Goal: Task Accomplishment & Management: Manage account settings

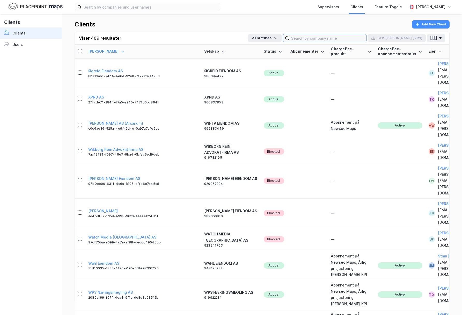
click at [336, 37] on input at bounding box center [326, 38] width 75 height 8
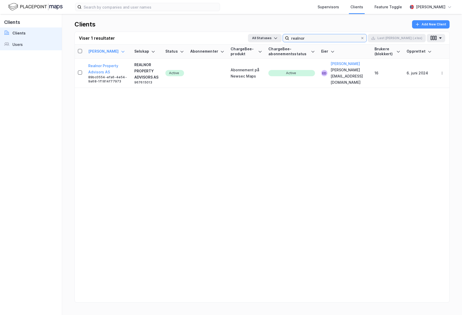
type input "realnor"
click at [32, 42] on link "Users" at bounding box center [31, 44] width 62 height 11
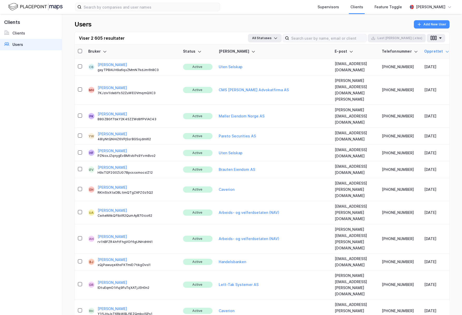
drag, startPoint x: 48, startPoint y: 47, endPoint x: 342, endPoint y: 36, distance: 294.9
click at [344, 33] on div "Viser 2 605 resultater All Statuses Last [PERSON_NAME] (.xlsx)" at bounding box center [262, 38] width 375 height 13
click at [341, 39] on input at bounding box center [327, 38] width 77 height 8
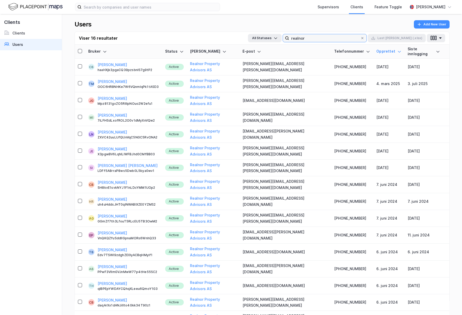
type input "realnor"
click at [274, 63] on td "[PERSON_NAME][EMAIL_ADDRESS][PERSON_NAME][DOMAIN_NAME]" at bounding box center [286, 67] width 92 height 17
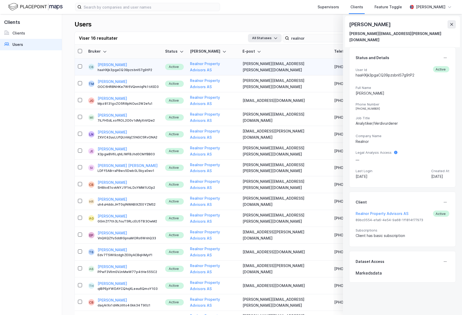
click at [286, 62] on td "[PERSON_NAME][EMAIL_ADDRESS][PERSON_NAME][DOMAIN_NAME]" at bounding box center [286, 67] width 92 height 17
copy td "[PERSON_NAME][EMAIL_ADDRESS][PERSON_NAME][DOMAIN_NAME]"
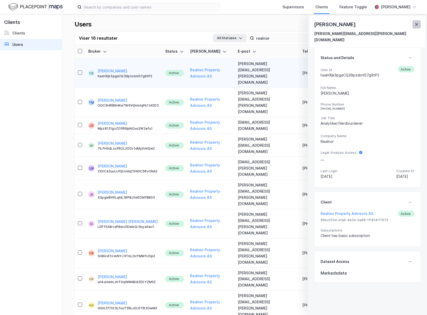
click at [412, 22] on div "[PERSON_NAME]" at bounding box center [367, 24] width 107 height 8
drag, startPoint x: 415, startPoint y: 24, endPoint x: 369, endPoint y: 39, distance: 48.3
click at [415, 24] on icon at bounding box center [417, 24] width 4 height 4
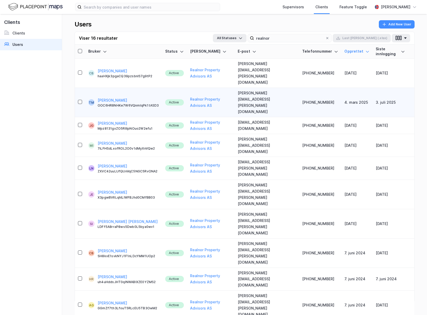
click at [174, 88] on td "Active" at bounding box center [174, 102] width 25 height 29
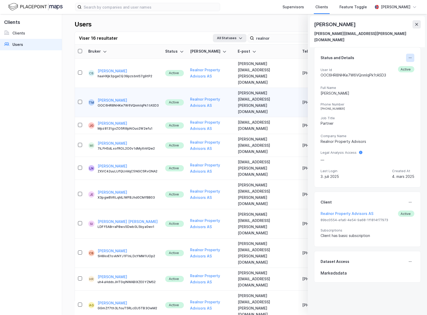
click at [409, 55] on button at bounding box center [410, 58] width 8 height 8
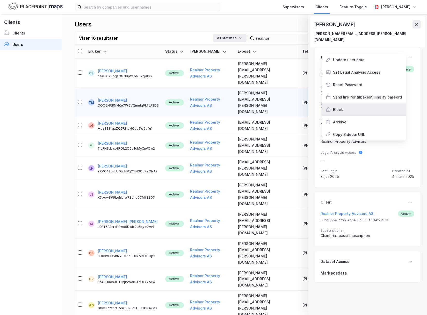
click at [347, 103] on div "Block" at bounding box center [364, 109] width 84 height 12
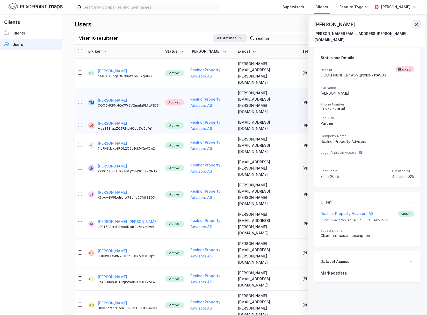
click at [115, 126] on div "Mpz8131gxZO5RIIlpNOuo2W2efu1" at bounding box center [128, 128] width 61 height 4
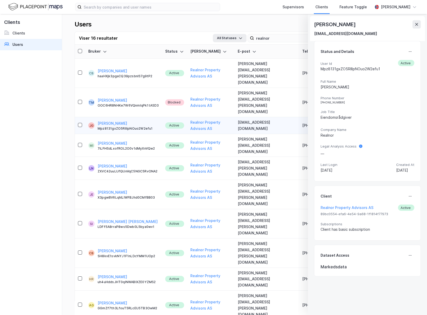
click at [415, 50] on div "Status and Details User Id Mpz8131gxZO5RIIlpNOuo2W2efu1 Active Full Name [PERSO…" at bounding box center [367, 111] width 107 height 140
click at [409, 53] on icon at bounding box center [410, 51] width 4 height 4
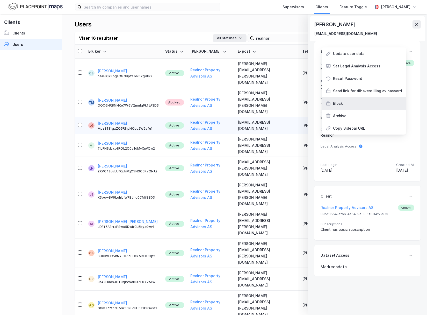
click at [377, 102] on div "Block" at bounding box center [364, 103] width 84 height 12
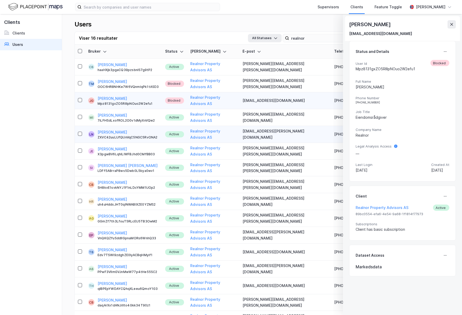
click at [141, 129] on div "[PERSON_NAME] ZXVC42uuLUfQUnVqC5NGC5RvONA2" at bounding box center [128, 134] width 61 height 10
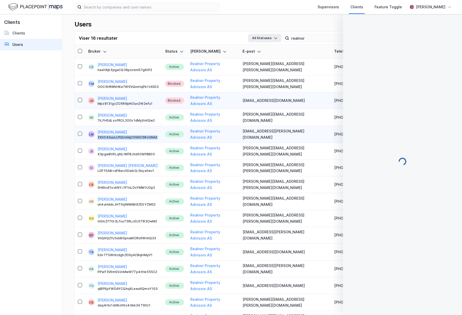
click at [141, 129] on div "[PERSON_NAME] ZXVC42uuLUfQUnVqC5NGC5RvONA2" at bounding box center [128, 134] width 61 height 10
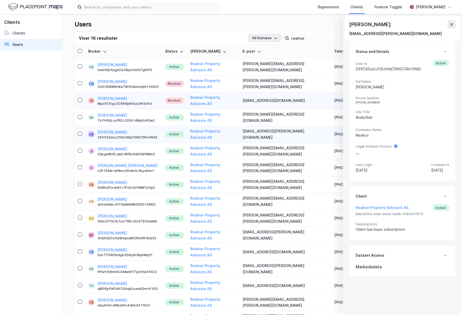
click at [451, 53] on div "Status and Details User Id ZXVC42uuLUfQUnVqC5NGC5RvONA2 Active Full Name [PERSO…" at bounding box center [402, 111] width 107 height 140
click at [448, 51] on button at bounding box center [445, 51] width 8 height 8
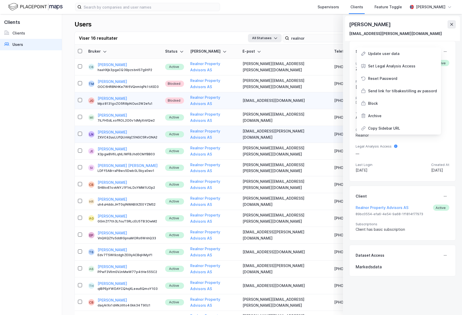
click at [378, 105] on div "Block" at bounding box center [373, 103] width 10 height 6
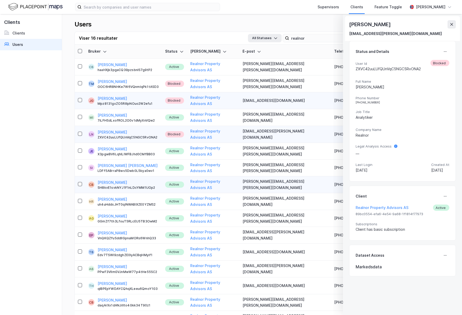
click at [156, 179] on div "[PERSON_NAME] SH8kvE1svkNYJ1F1nLDcYMM1UOp2" at bounding box center [128, 184] width 61 height 10
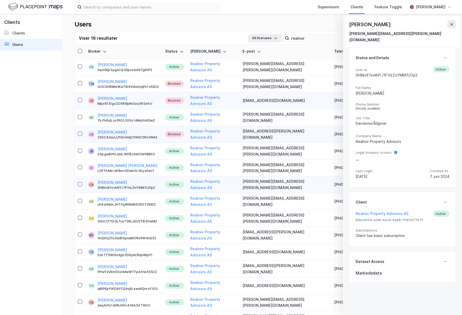
click at [445, 57] on div "Status and Details User Id SH8kvE1svkNYJ1F1nLDcYMM1UOp2 Active Full Name [PERSO…" at bounding box center [403, 117] width 94 height 127
drag, startPoint x: 445, startPoint y: 52, endPoint x: 442, endPoint y: 56, distance: 5.3
click at [445, 56] on icon at bounding box center [445, 58] width 4 height 4
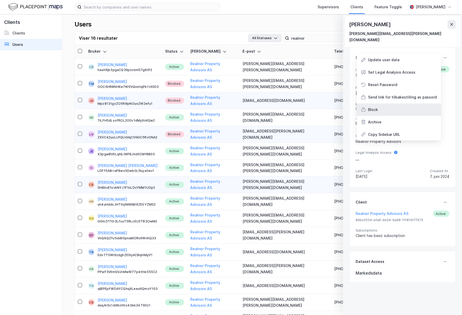
click at [392, 105] on div "Block" at bounding box center [399, 109] width 84 height 12
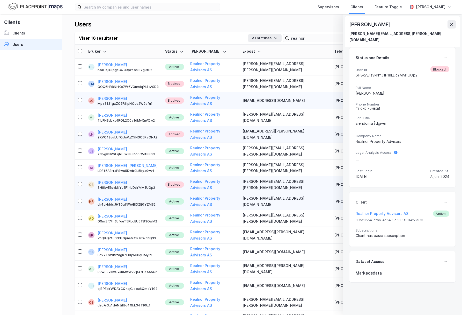
click at [152, 196] on div "[PERSON_NAME] uh4uHddsJHT0qlNWABlXZE0YZMS2" at bounding box center [128, 201] width 61 height 10
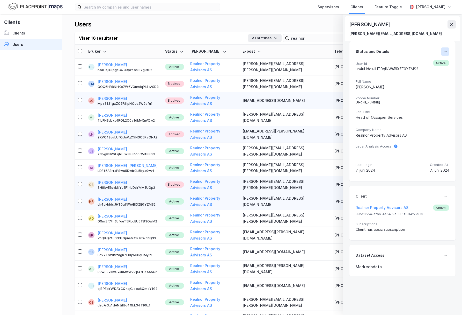
click at [447, 52] on icon at bounding box center [445, 51] width 4 height 4
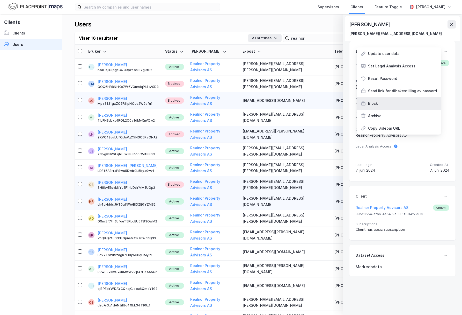
click at [407, 103] on div "Block" at bounding box center [399, 103] width 84 height 12
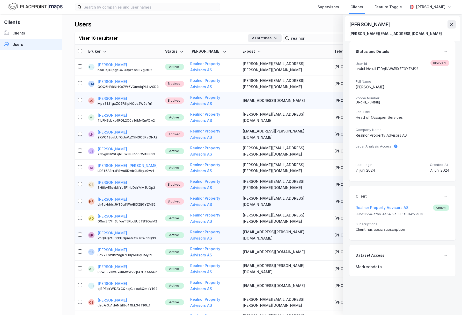
click at [154, 230] on div "[PERSON_NAME] VnQKQZfuSddIlGpnaMORs6WnhQ33" at bounding box center [128, 235] width 61 height 10
drag, startPoint x: 448, startPoint y: 51, endPoint x: 444, endPoint y: 54, distance: 4.8
click at [448, 51] on button at bounding box center [445, 51] width 8 height 8
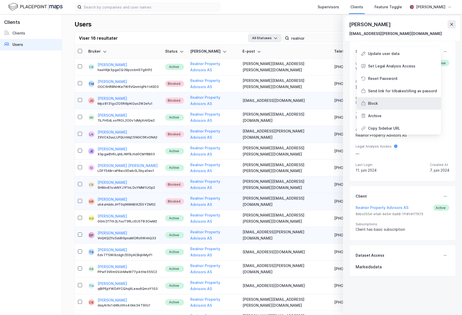
click at [399, 108] on div "Block" at bounding box center [399, 103] width 84 height 12
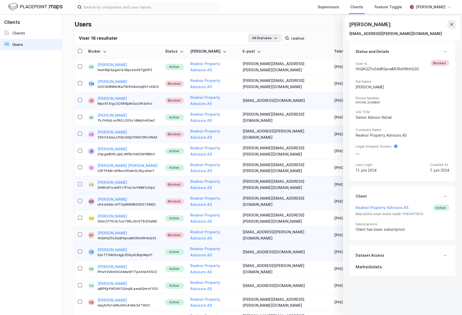
click at [159, 247] on div "[PERSON_NAME] Edv7TSWl9zdghZE0IyACBqHMyif1" at bounding box center [128, 252] width 61 height 10
click at [445, 52] on icon at bounding box center [445, 51] width 4 height 4
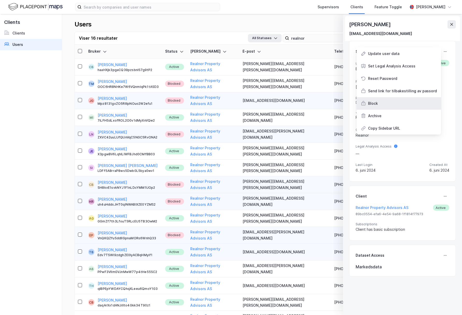
click at [378, 103] on div "Block" at bounding box center [373, 103] width 10 height 6
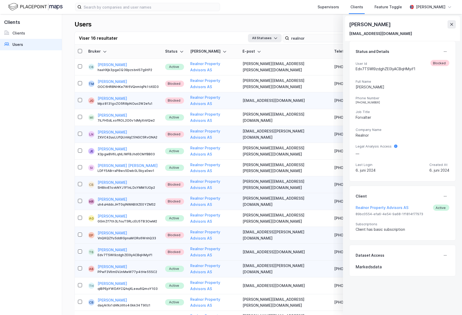
click at [157, 270] on div "PPwF3VlImGVJnMwW77p4tHe55SC2" at bounding box center [128, 272] width 61 height 4
click at [142, 286] on div "qIBPEpYWDAYCQhqXLeeu6QmoY1G3" at bounding box center [128, 288] width 61 height 4
click at [445, 53] on icon at bounding box center [445, 51] width 4 height 4
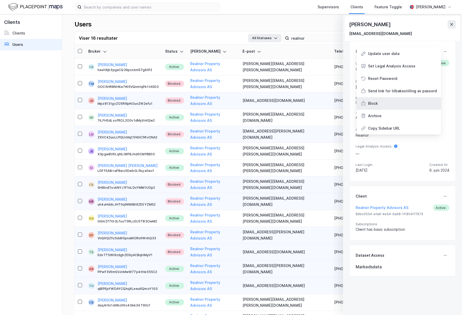
click at [395, 100] on div "Block" at bounding box center [399, 103] width 84 height 12
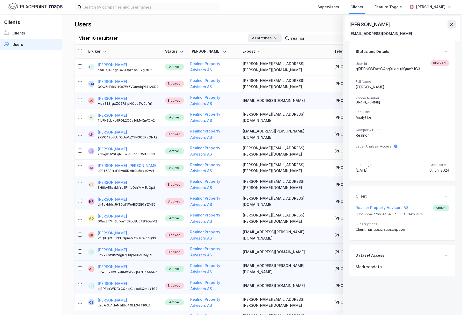
click at [157, 314] on div "[PERSON_NAME] wOszmWII1cSAv7BR3IRoCpb3Upn1" at bounding box center [128, 319] width 61 height 10
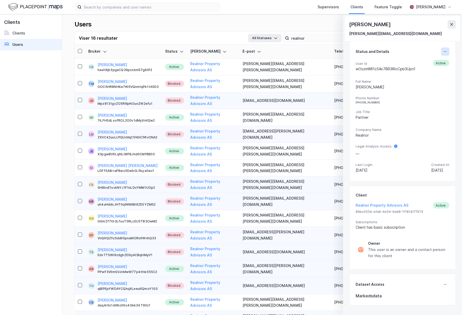
click at [448, 48] on button at bounding box center [445, 51] width 8 height 8
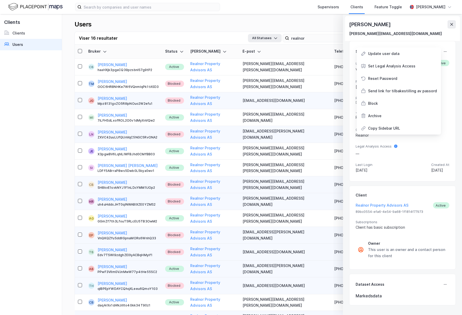
click at [383, 105] on div "Block" at bounding box center [399, 103] width 84 height 12
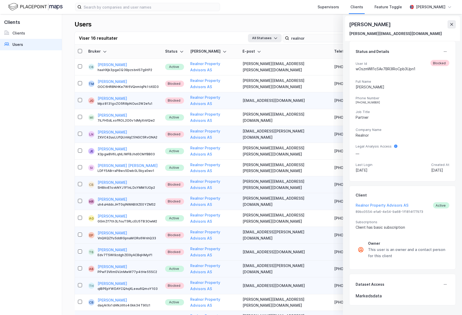
click at [448, 23] on button at bounding box center [452, 24] width 8 height 8
